Goal: Information Seeking & Learning: Learn about a topic

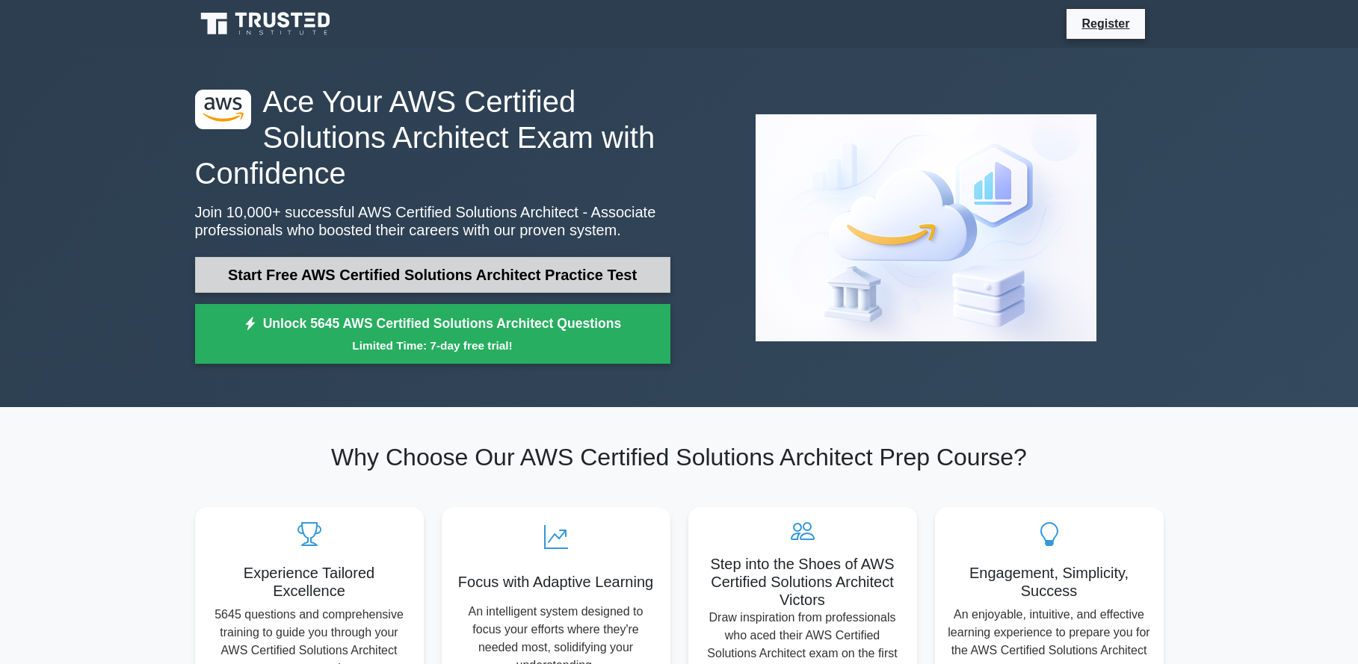
click at [529, 277] on link "Start Free AWS Certified Solutions Architect Practice Test" at bounding box center [432, 275] width 475 height 36
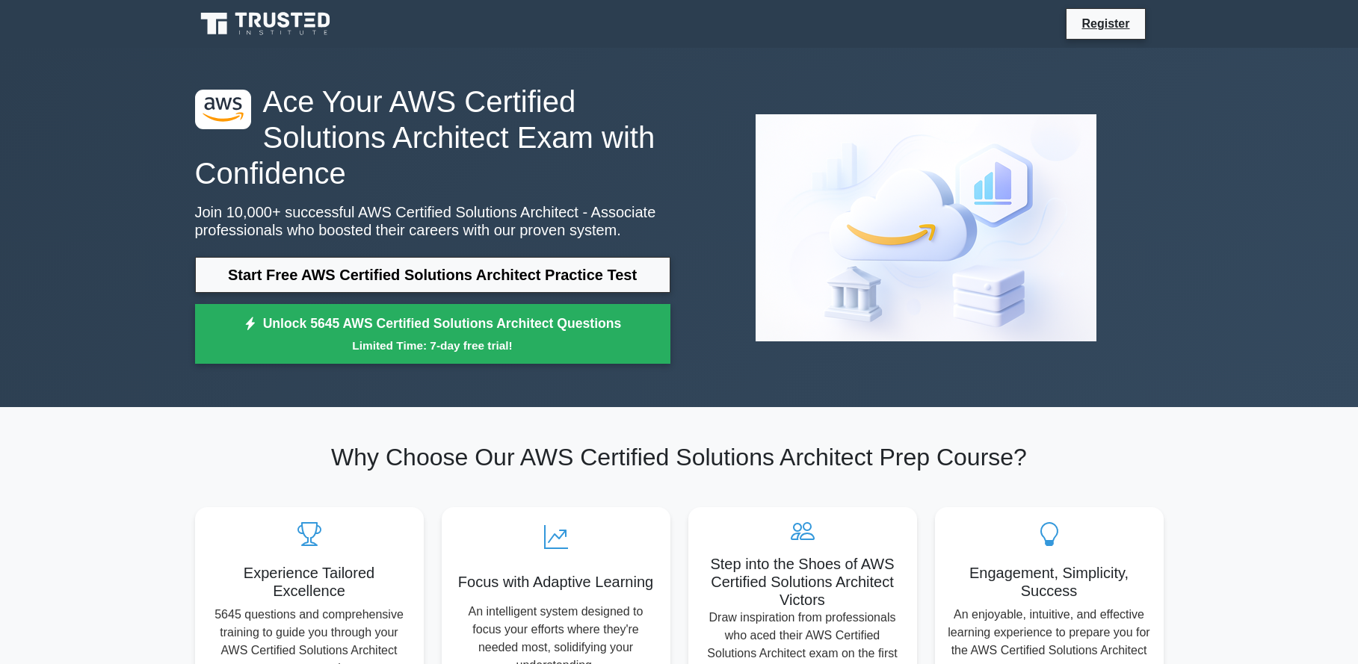
click at [299, 16] on icon at bounding box center [267, 24] width 144 height 28
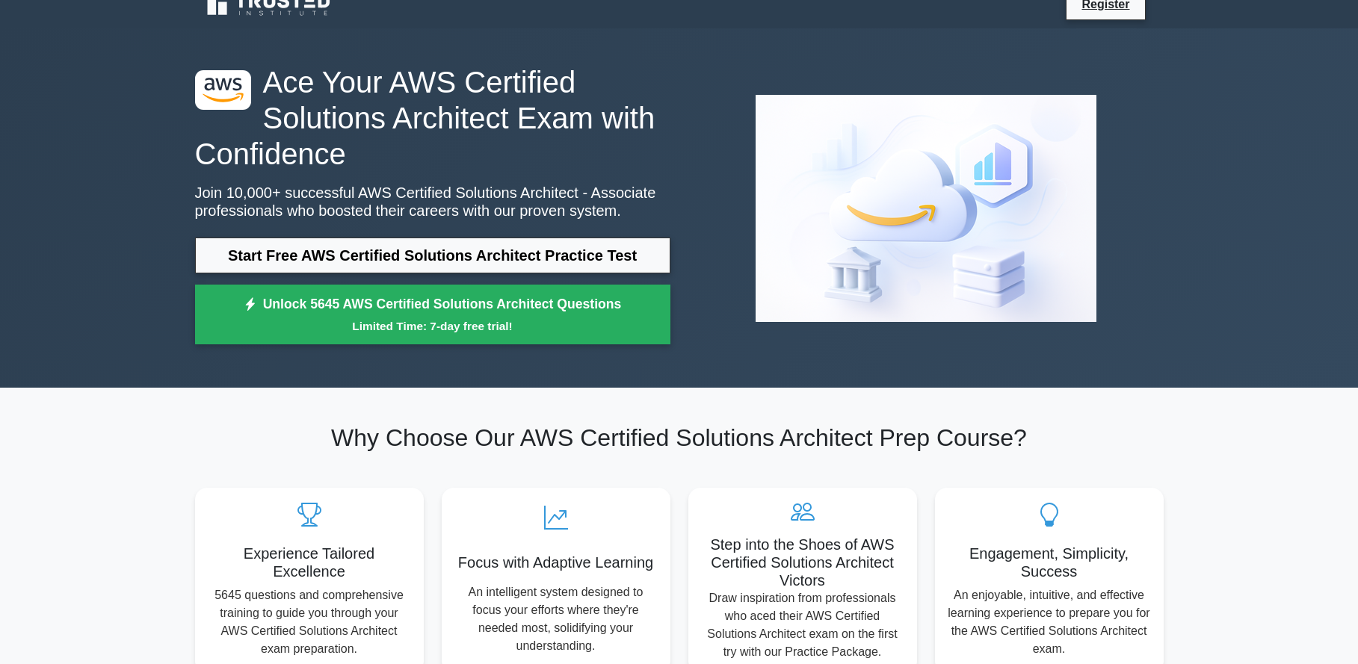
scroll to position [28, 0]
